Goal: Obtain resource: Download file/media

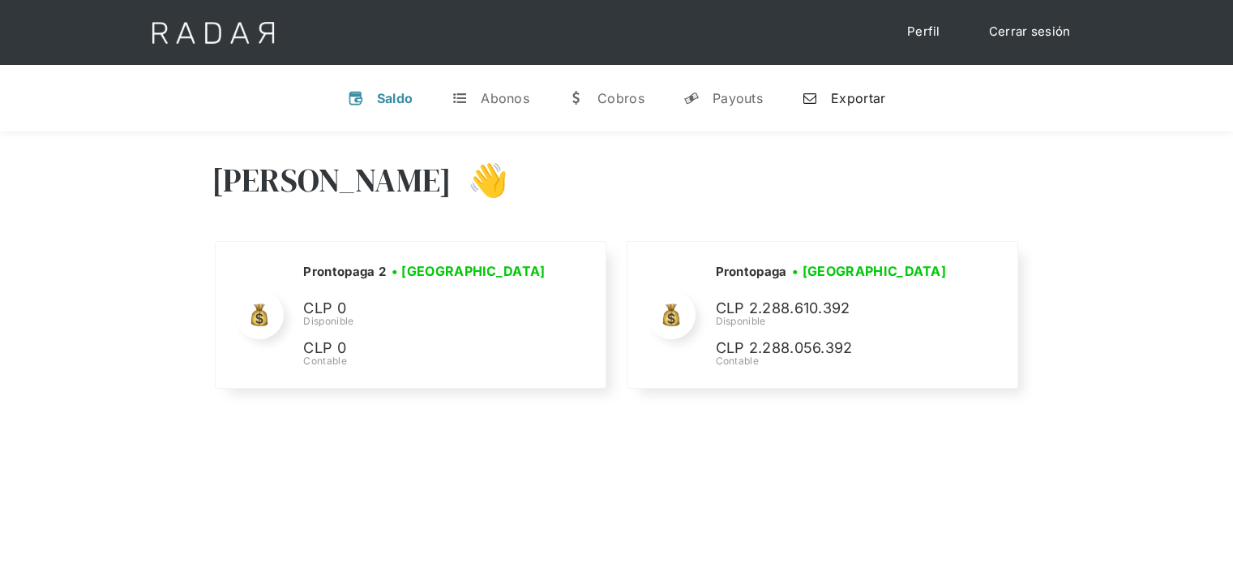
click at [868, 100] on div "Exportar" at bounding box center [858, 98] width 54 height 16
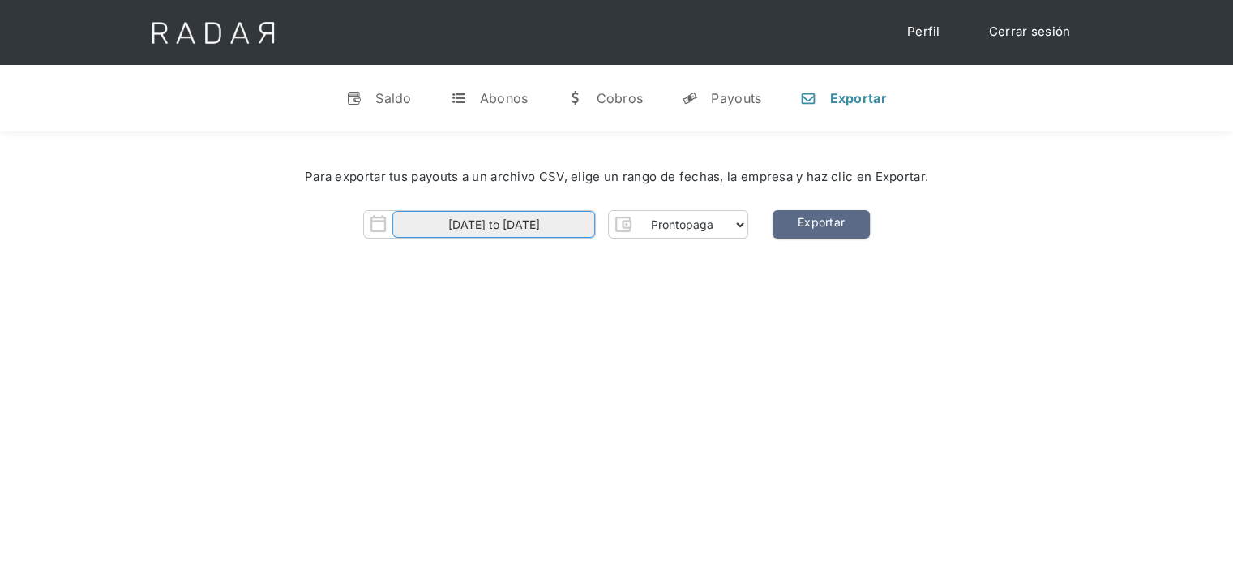
click at [580, 231] on input "01-09-2025 to 30-09-2025" at bounding box center [493, 224] width 203 height 27
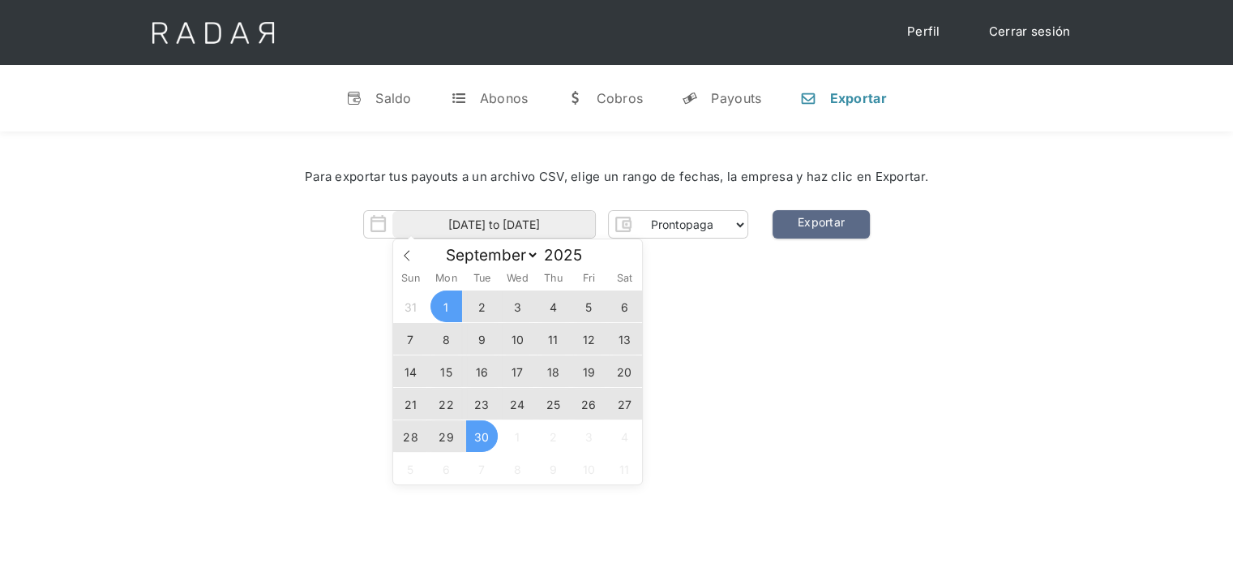
click at [490, 444] on span "30" at bounding box center [482, 436] width 32 height 32
type input "30-09-2025"
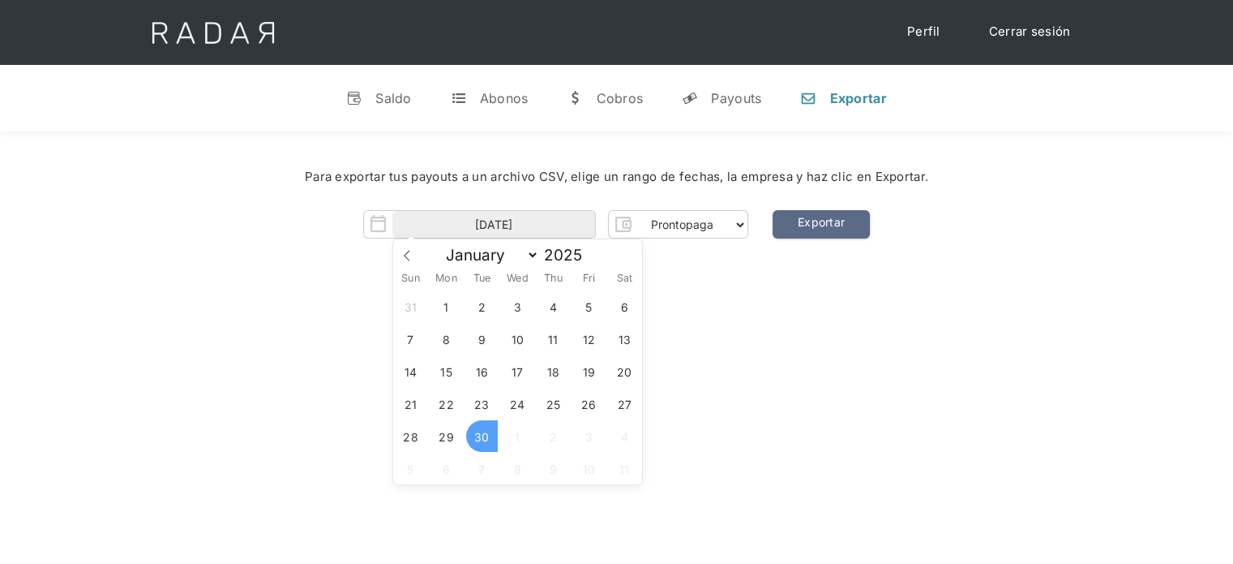
click at [490, 444] on span "30" at bounding box center [482, 436] width 32 height 32
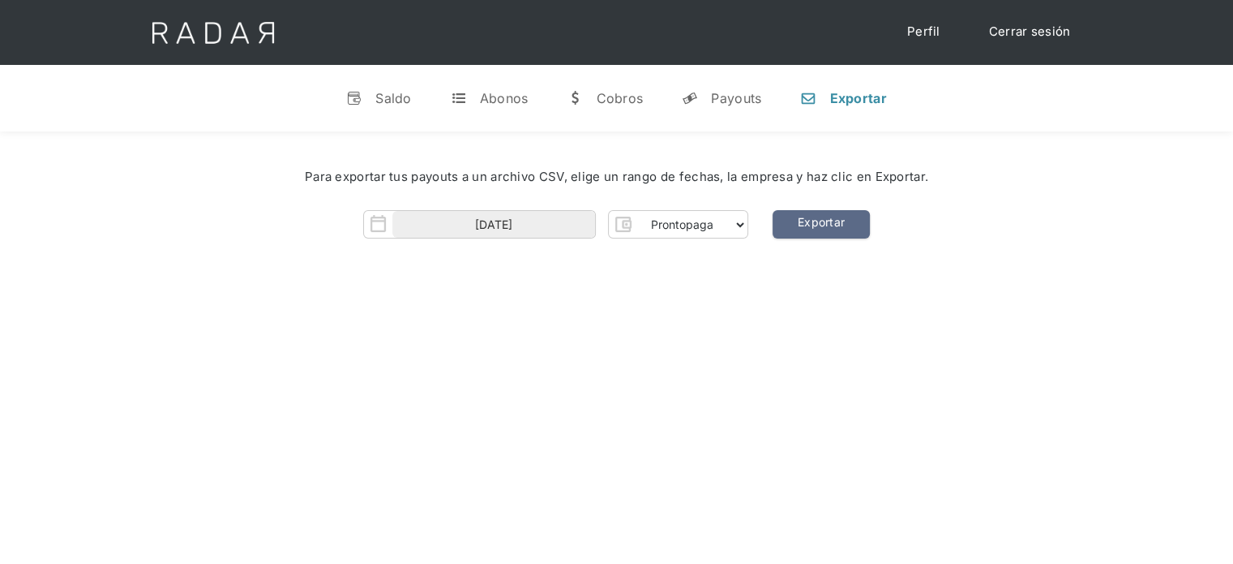
drag, startPoint x: 817, startPoint y: 229, endPoint x: 832, endPoint y: 293, distance: 64.9
click at [819, 230] on link "Exportar" at bounding box center [821, 224] width 97 height 28
click at [1027, 28] on link "Cerrar sesión" at bounding box center [1030, 32] width 114 height 32
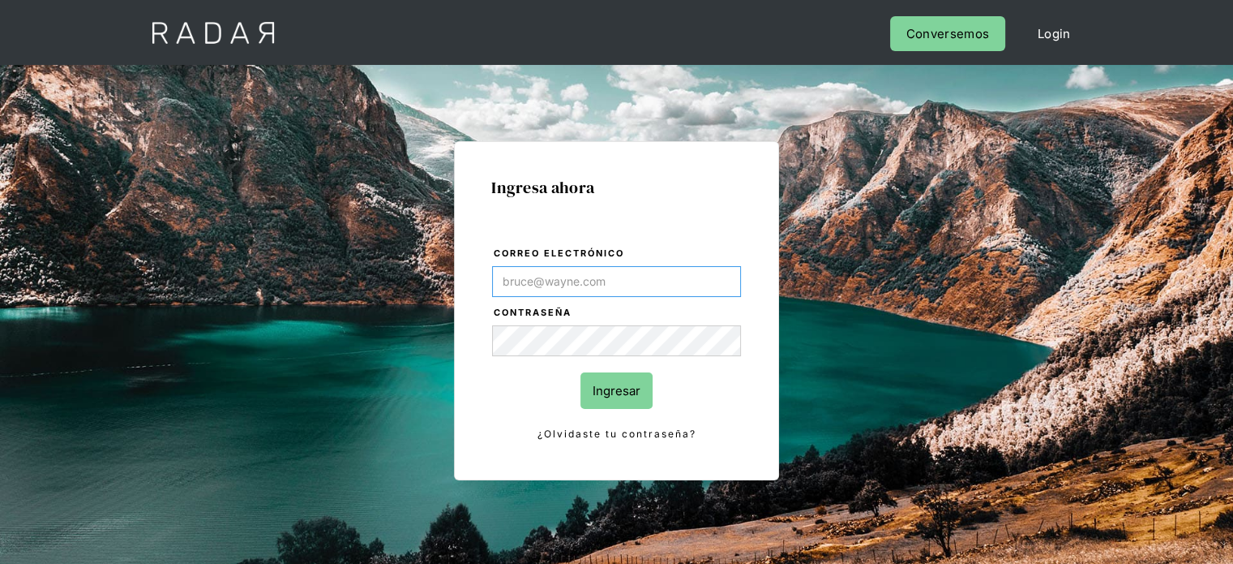
type input "[PERSON_NAME][EMAIL_ADDRESS][DOMAIN_NAME]"
